Goal: Information Seeking & Learning: Learn about a topic

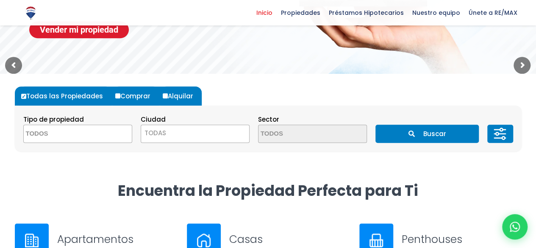
scroll to position [188, 0]
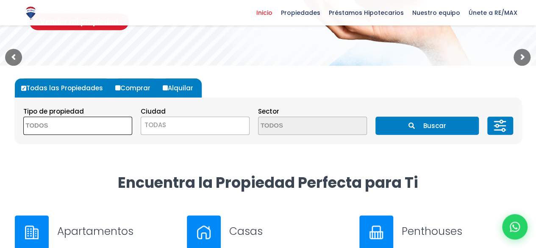
click at [111, 122] on span at bounding box center [77, 125] width 109 height 18
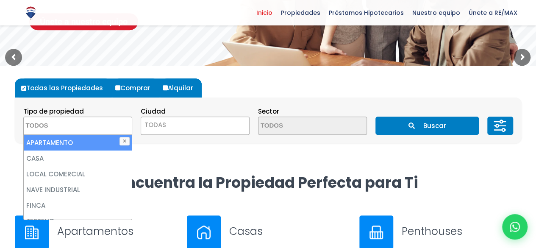
click at [99, 142] on li "APARTAMENTO" at bounding box center [78, 143] width 108 height 16
select select "apartment"
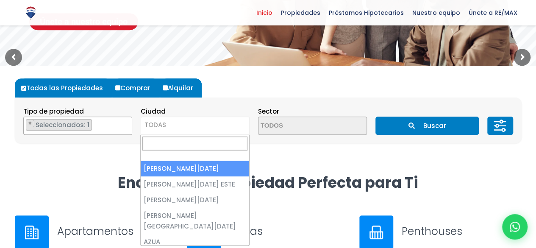
click at [207, 127] on span "TODAS" at bounding box center [195, 125] width 108 height 12
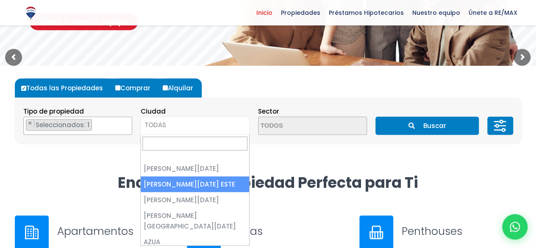
select select "148"
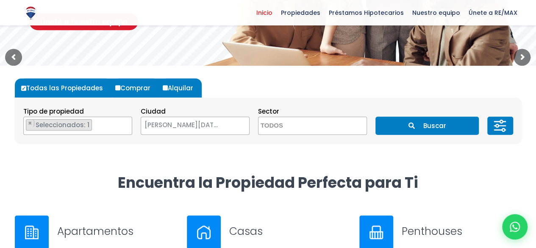
click at [313, 122] on textarea "Search" at bounding box center [299, 126] width 82 height 18
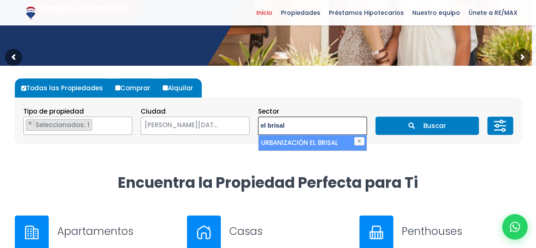
type textarea "el brisal"
click at [317, 144] on li "URBANIZACIÓN EL BRISAL" at bounding box center [312, 143] width 108 height 16
select select "13218"
click at [317, 144] on li "URBANIZACIÓN EL BRISAL" at bounding box center [312, 143] width 108 height 16
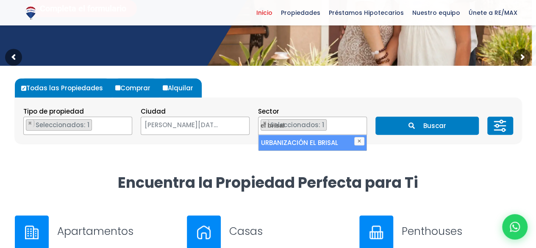
select select
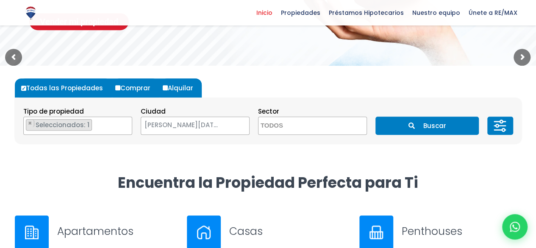
click at [429, 126] on button "Buscar" at bounding box center [426, 125] width 103 height 18
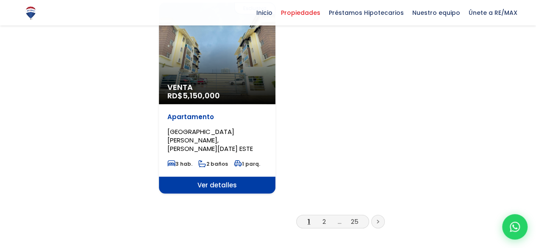
scroll to position [1104, 0]
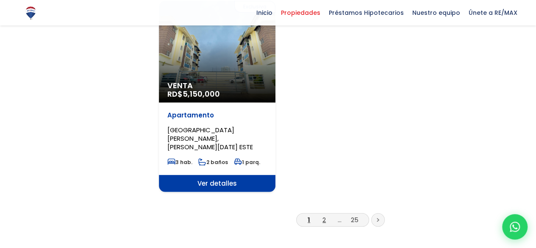
click at [324, 215] on link "2" at bounding box center [323, 219] width 3 height 9
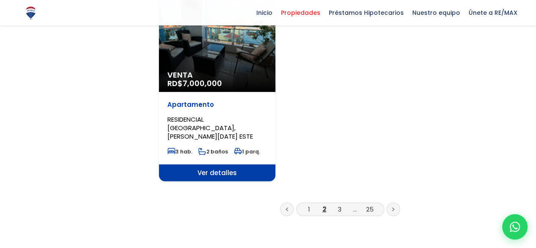
scroll to position [1113, 0]
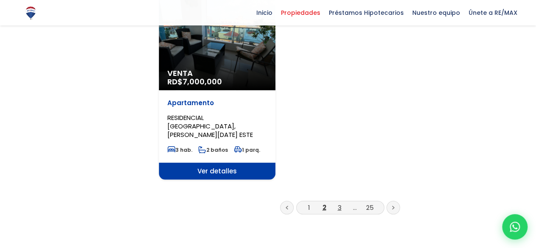
click at [337, 203] on link "3" at bounding box center [339, 207] width 4 height 9
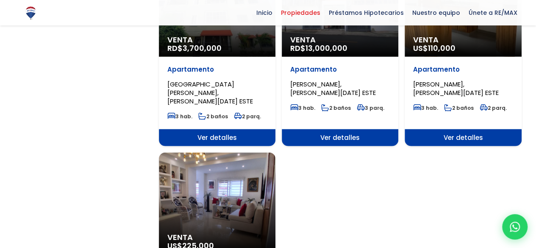
scroll to position [941, 0]
